Goal: Information Seeking & Learning: Learn about a topic

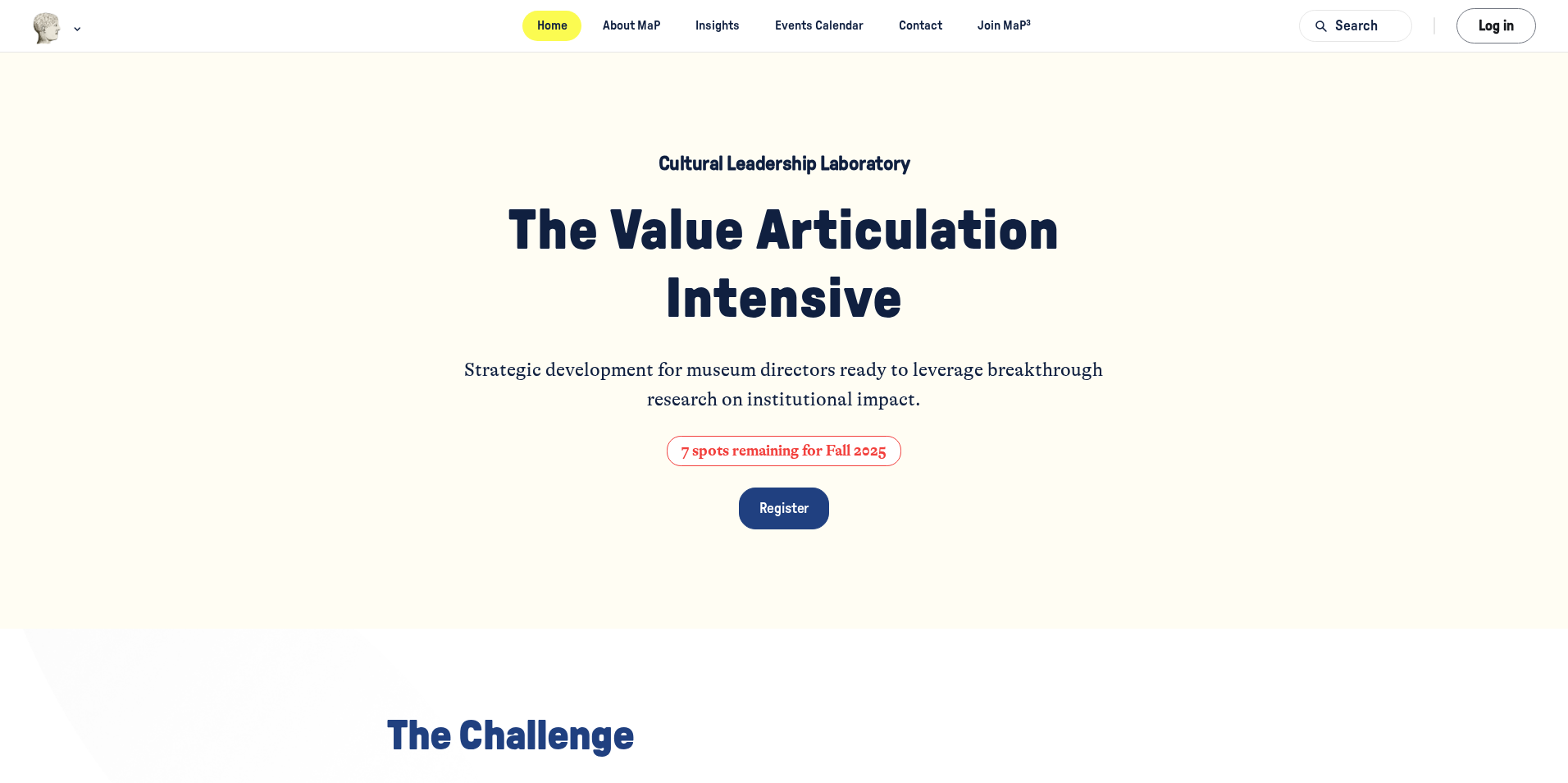
click at [553, 21] on link "Home" at bounding box center [552, 26] width 59 height 30
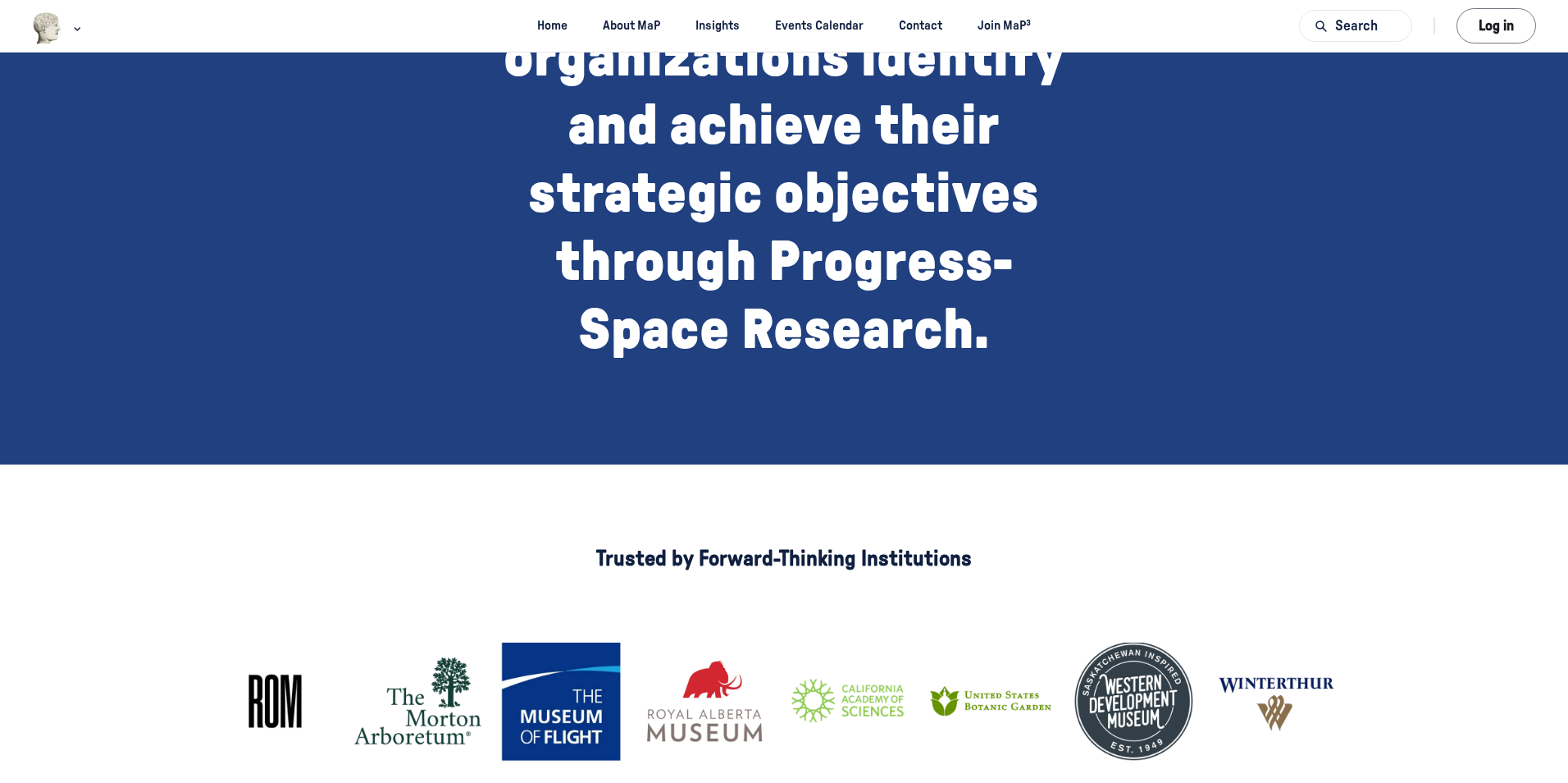
scroll to position [659, 0]
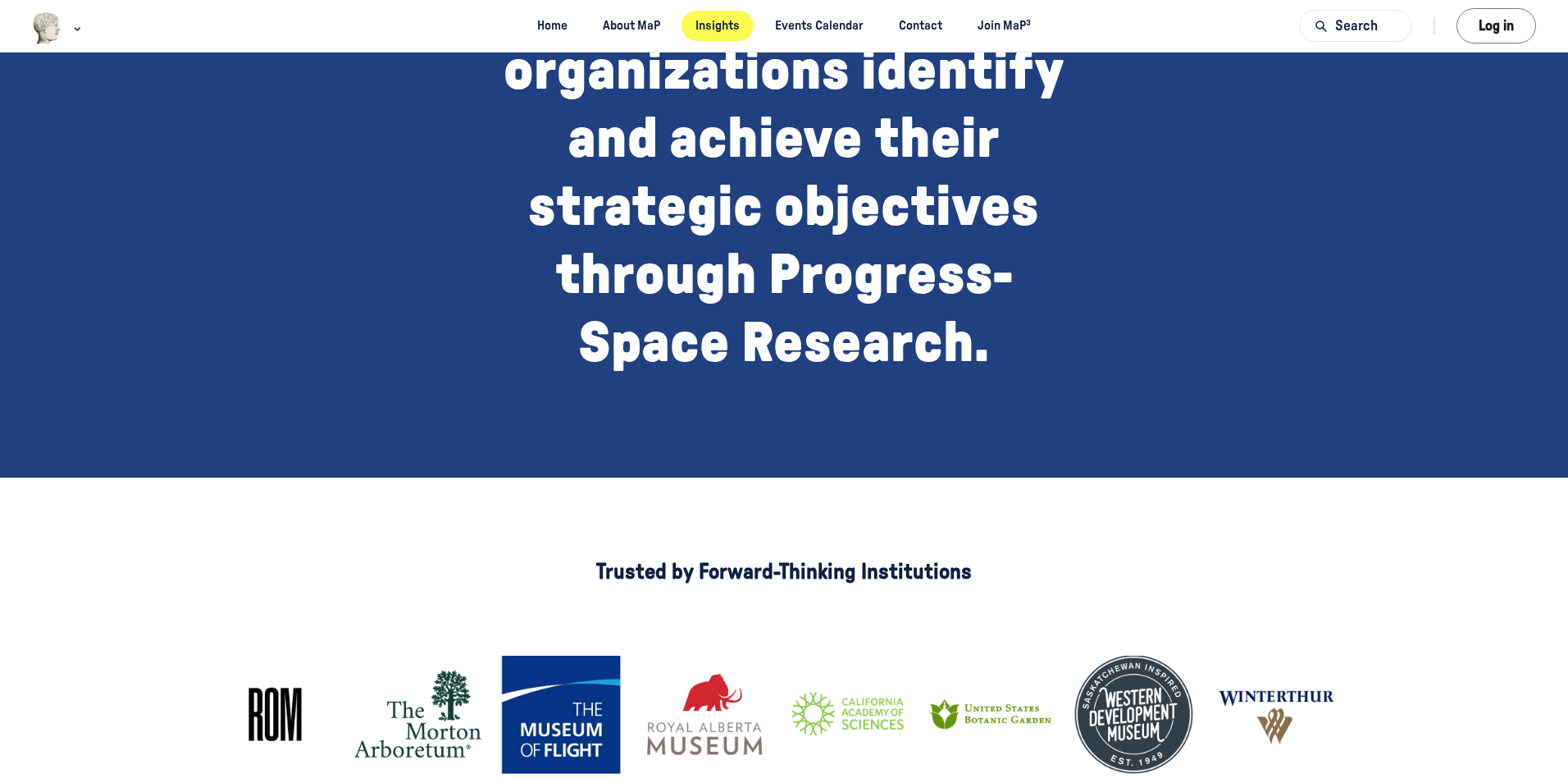
click at [723, 18] on link "Insights" at bounding box center [717, 26] width 73 height 30
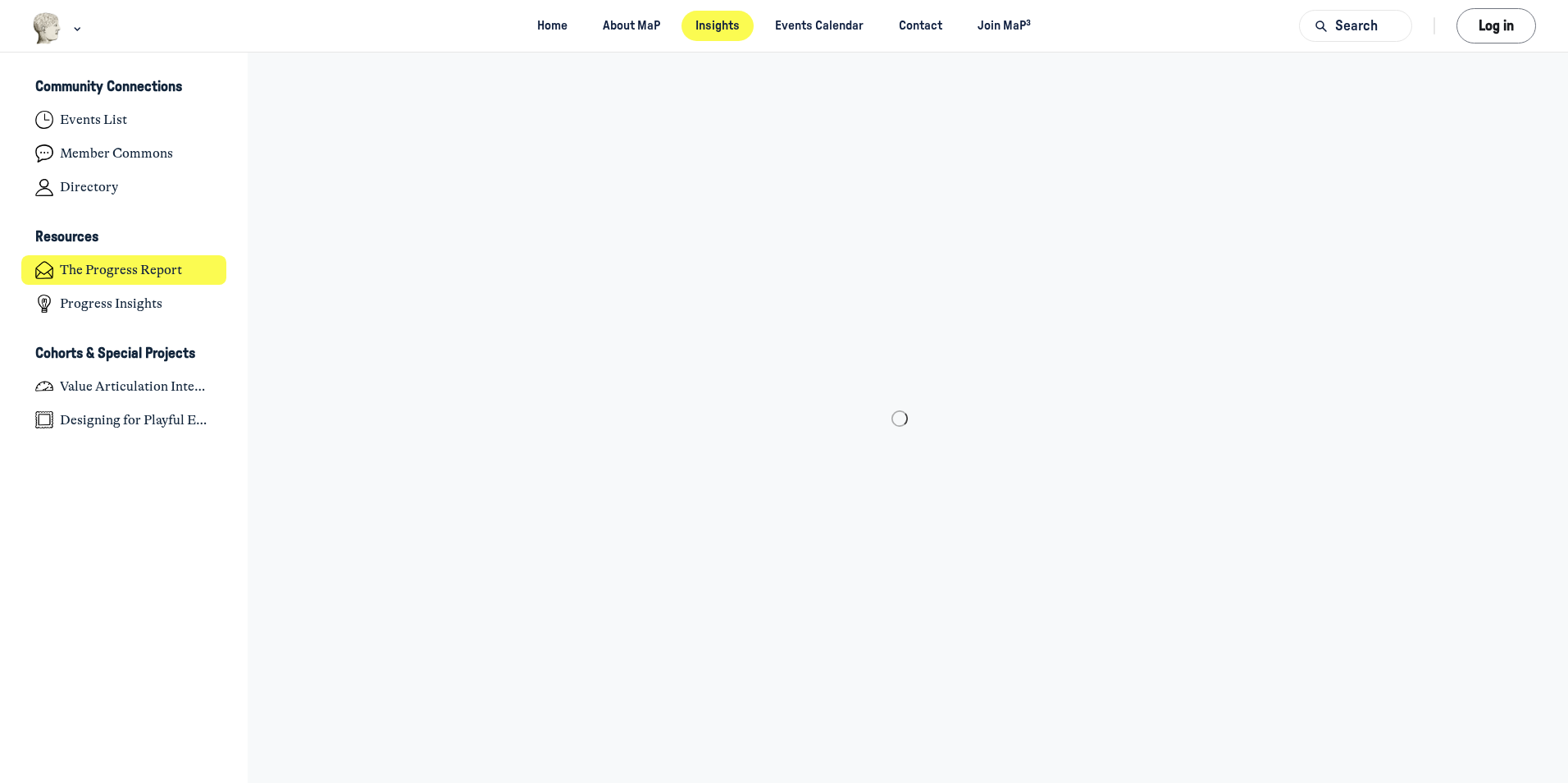
scroll to position [5364, 3224]
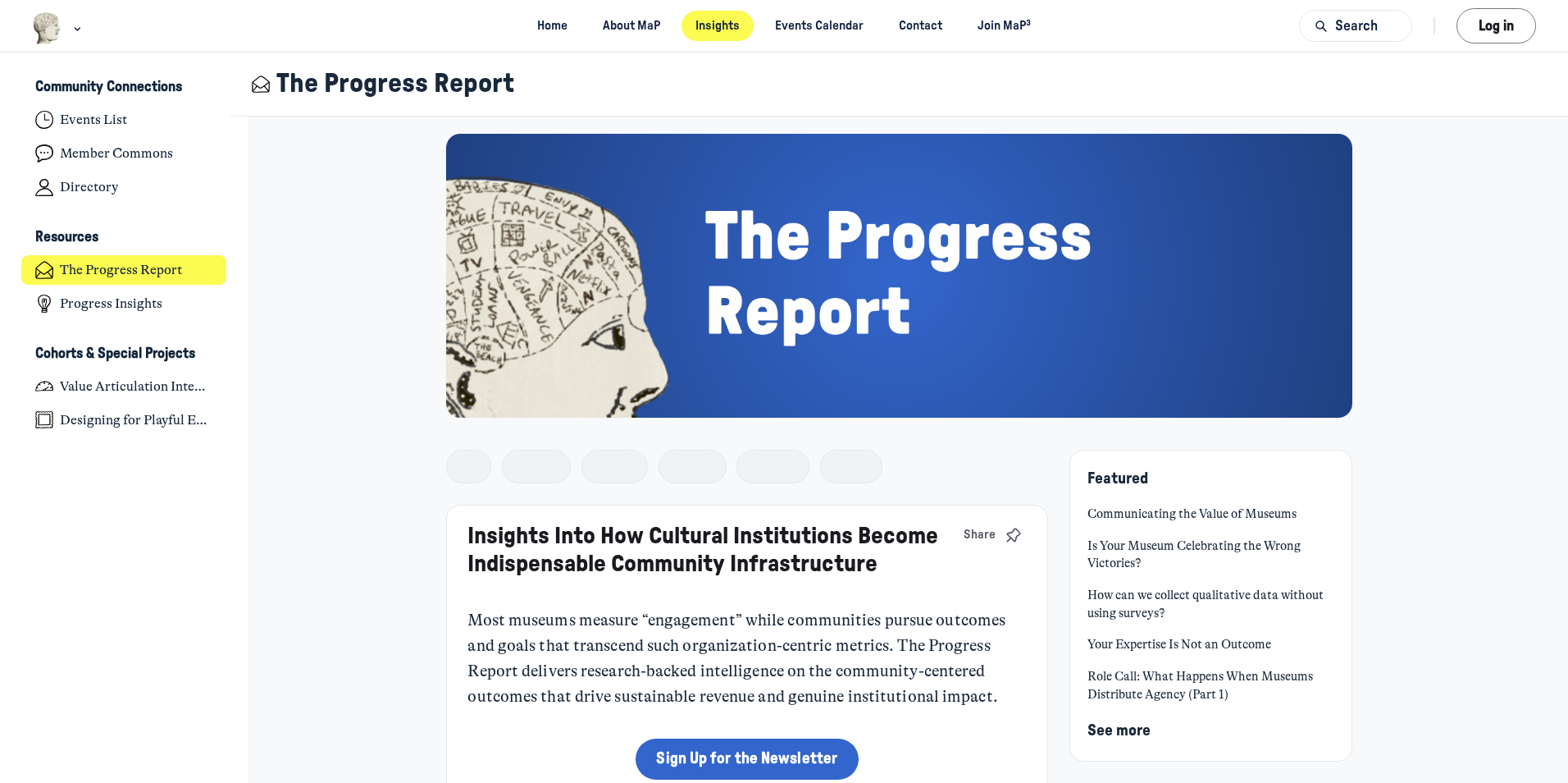
click at [914, 280] on img at bounding box center [900, 275] width 907 height 284
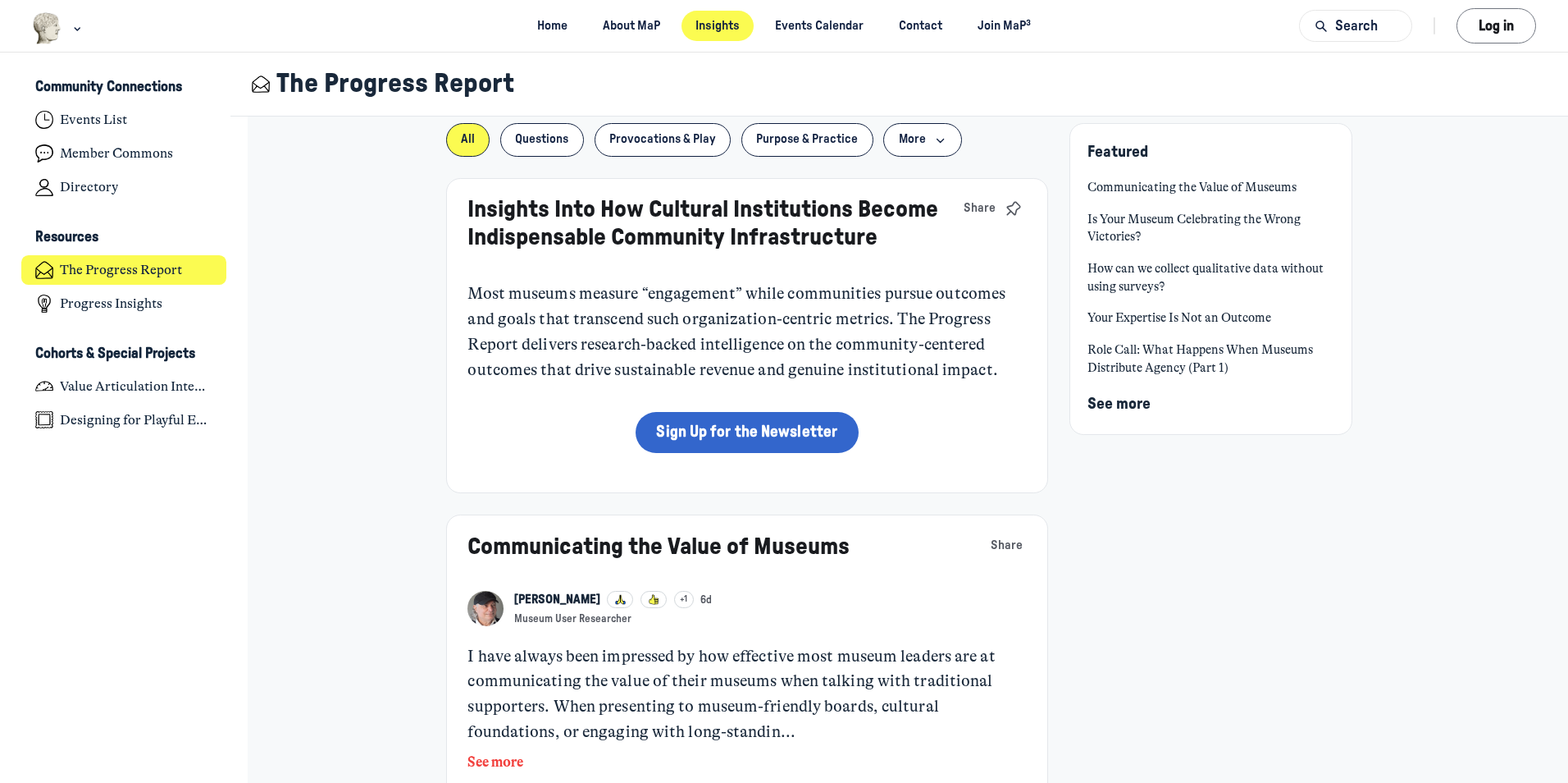
scroll to position [410, 0]
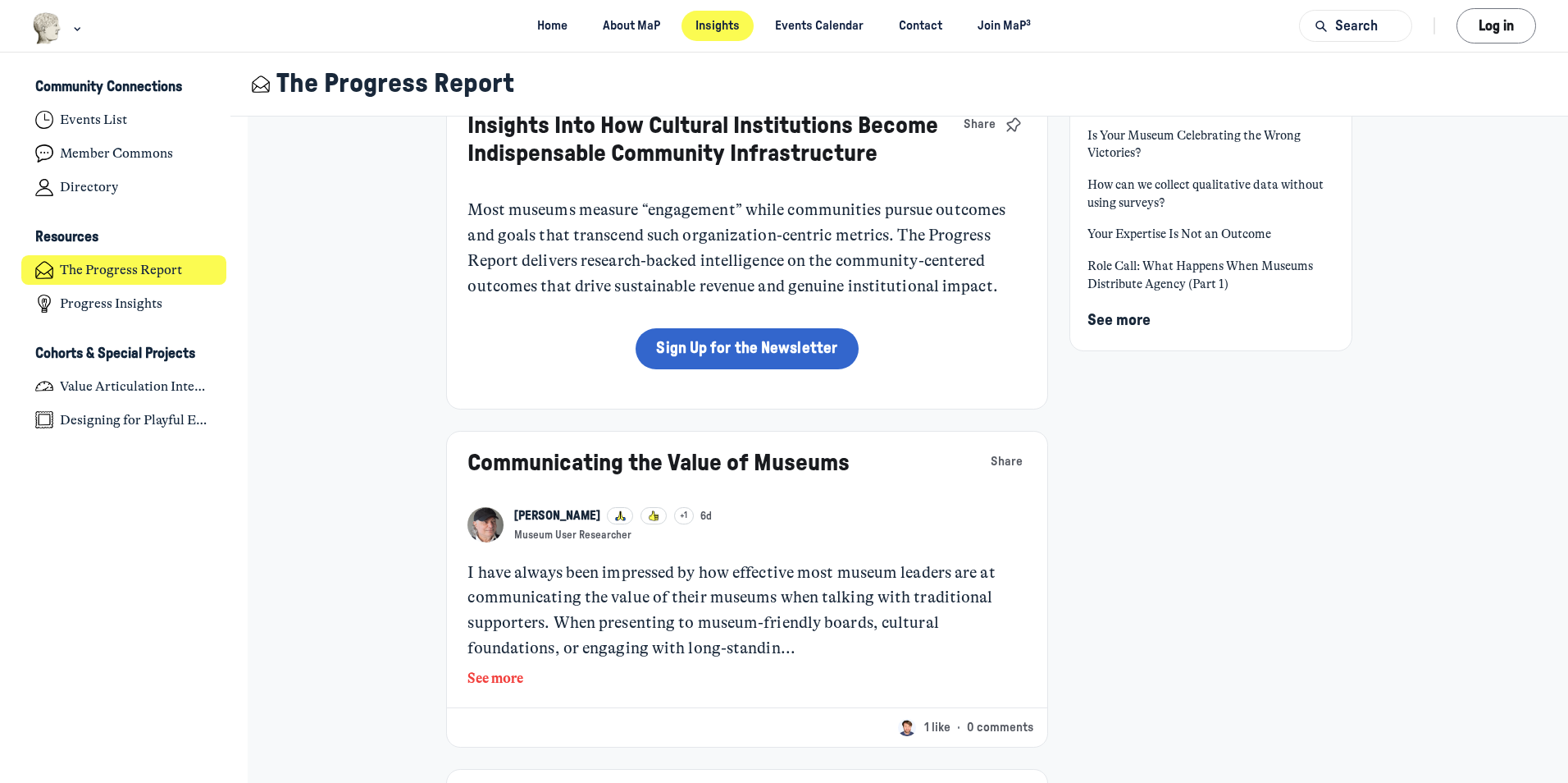
click at [718, 461] on link "Communicating the Value of Museums" at bounding box center [659, 462] width 382 height 24
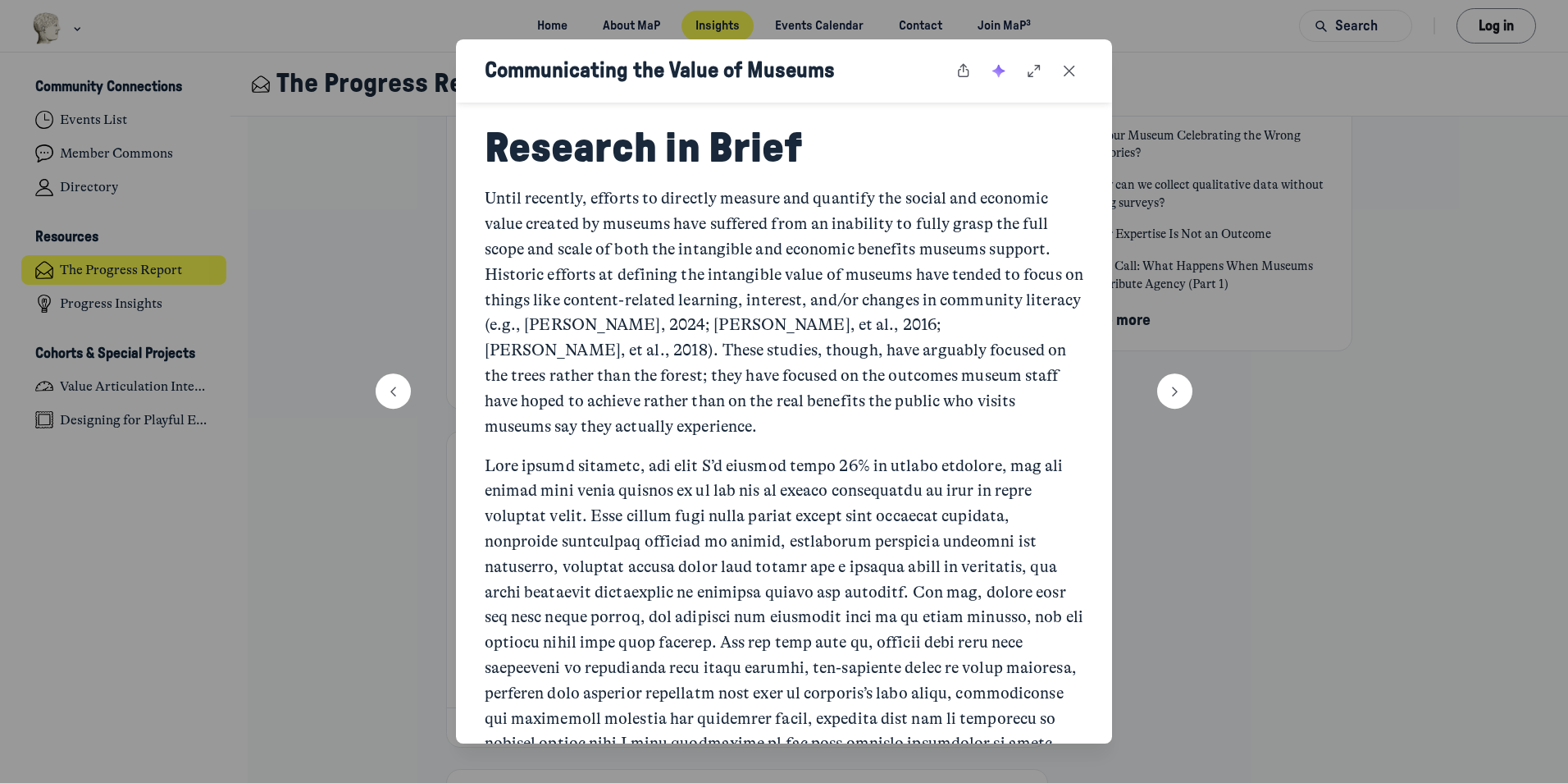
scroll to position [1149, 0]
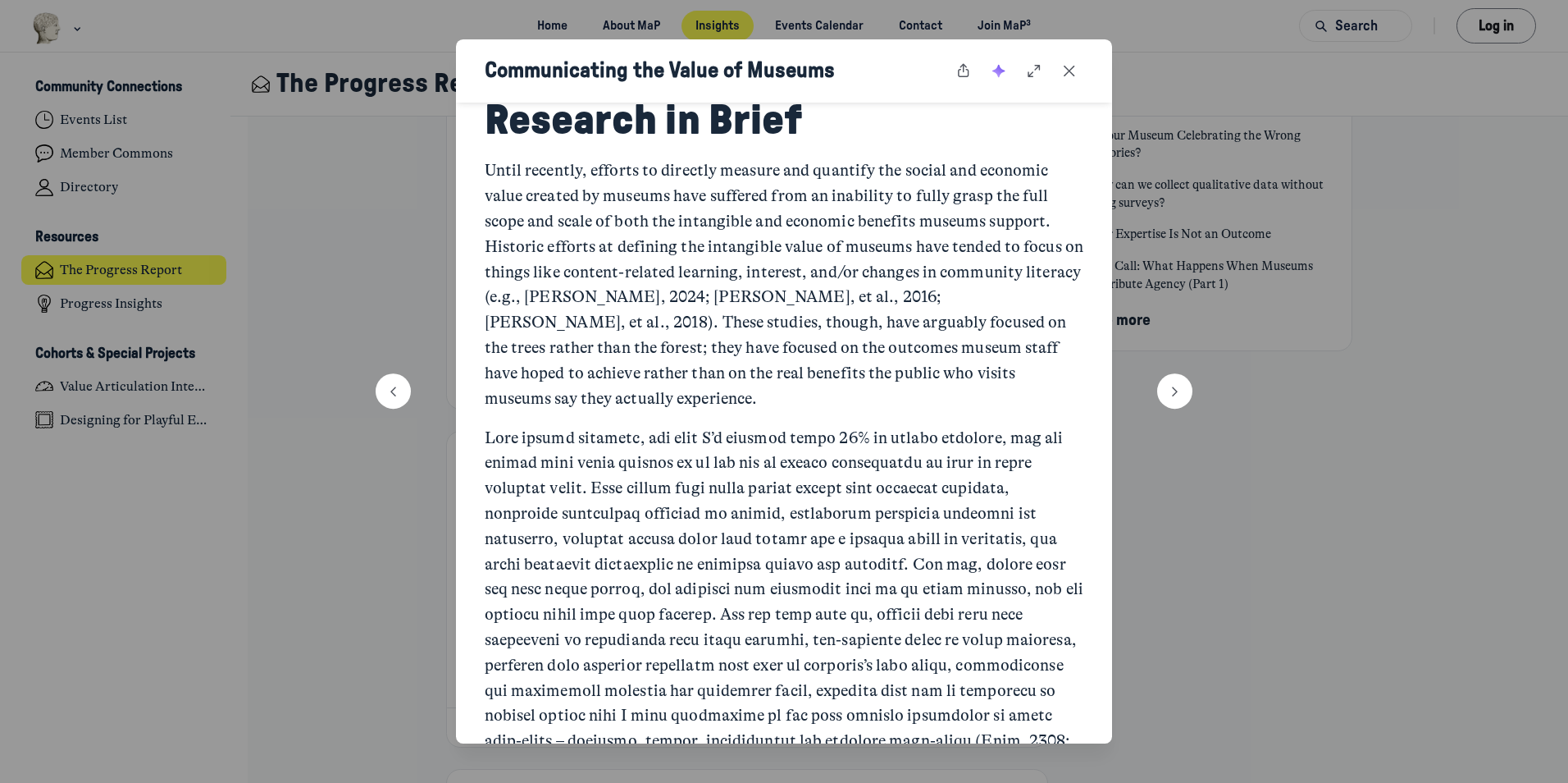
click at [1065, 54] on div "Communicating the Value of Museums" at bounding box center [784, 72] width 656 height 64
